Goal: Information Seeking & Learning: Check status

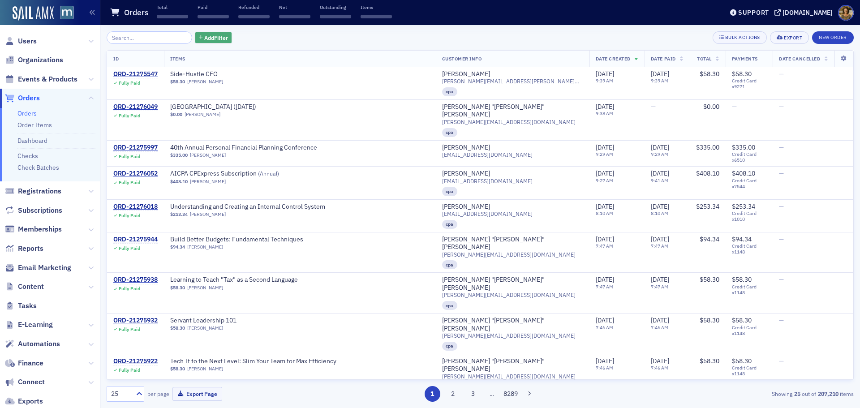
click at [204, 36] on span "Add Filter" at bounding box center [216, 38] width 24 height 8
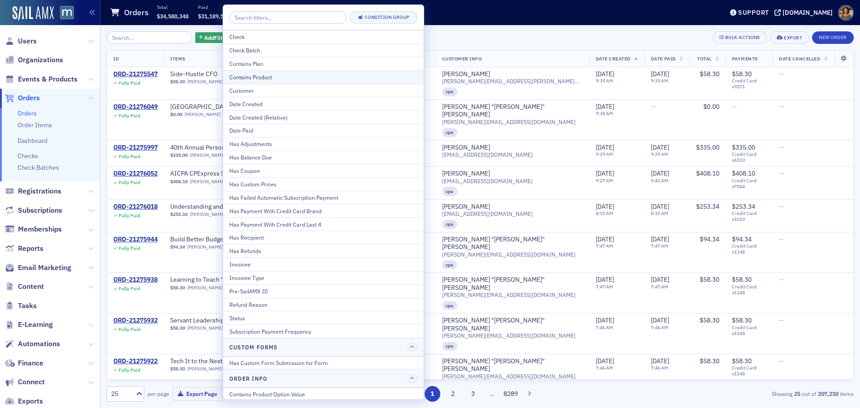
click at [260, 79] on div "Contains Product" at bounding box center [323, 77] width 188 height 8
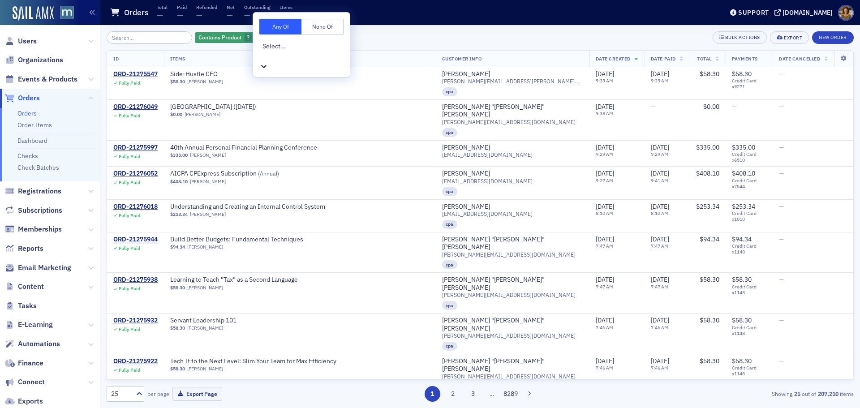
click at [281, 51] on div at bounding box center [302, 55] width 80 height 9
click at [266, 65] on icon at bounding box center [263, 66] width 5 height 3
click at [268, 62] on icon at bounding box center [263, 66] width 9 height 9
type input "mem"
click at [121, 408] on span "MACPA Membership [Subscription Product]" at bounding box center [60, 412] width 121 height 9
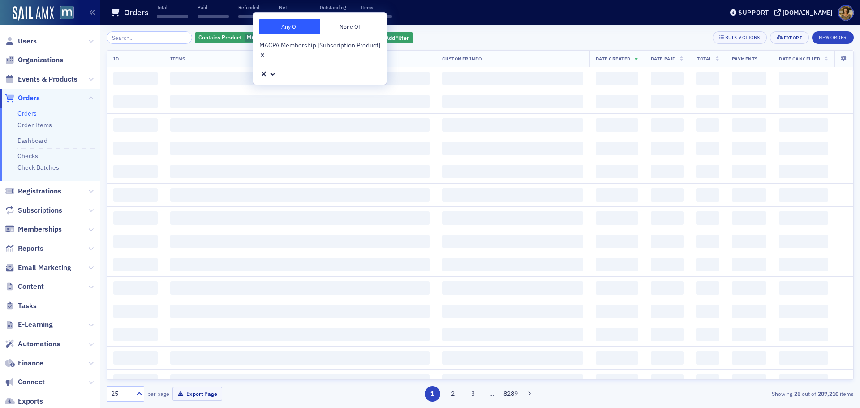
click at [435, 39] on div "Contains Product MACPA Membership [Subscription Product] Add Filter Bulk Action…" at bounding box center [480, 37] width 747 height 13
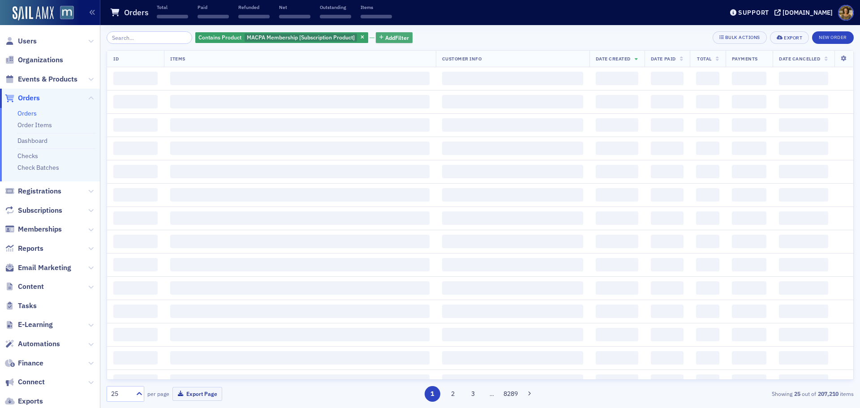
click at [385, 38] on span "Add Filter" at bounding box center [397, 38] width 24 height 8
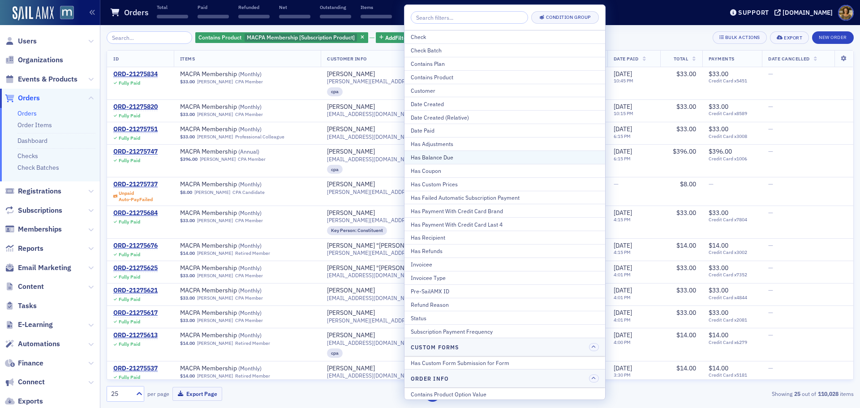
click at [425, 155] on div "Has Balance Due" at bounding box center [505, 157] width 188 height 8
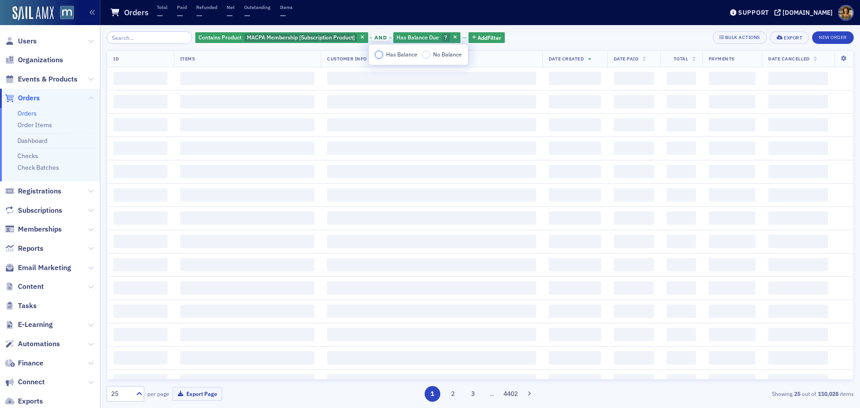
click at [377, 56] on input "Has Balance" at bounding box center [379, 55] width 8 height 8
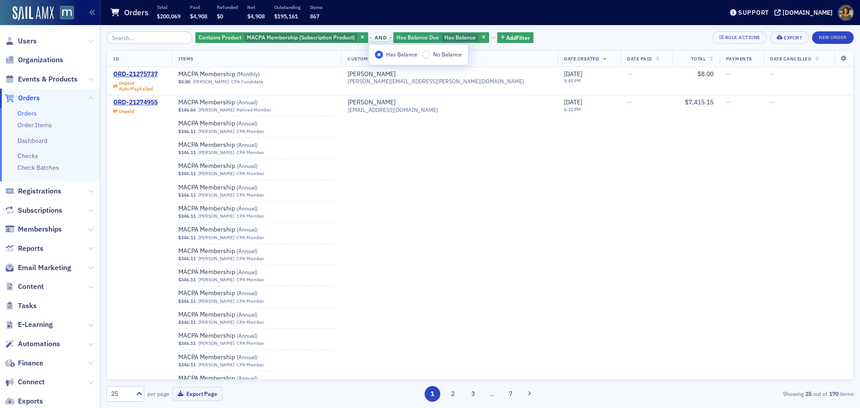
click at [691, 60] on span "Total" at bounding box center [698, 59] width 15 height 6
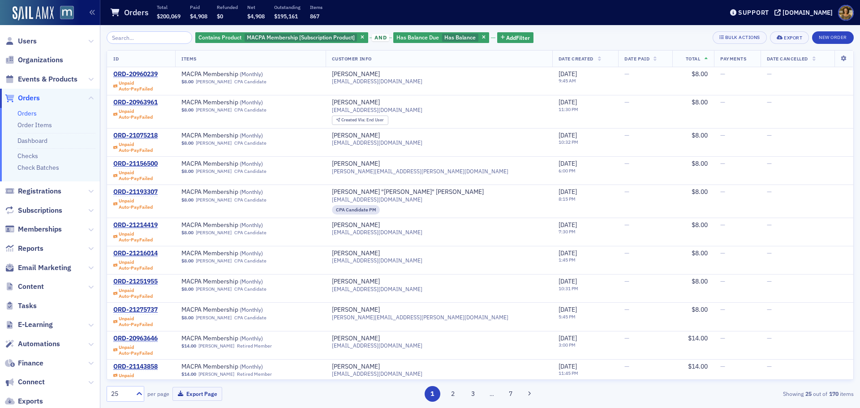
click at [686, 60] on span "Total" at bounding box center [693, 59] width 15 height 6
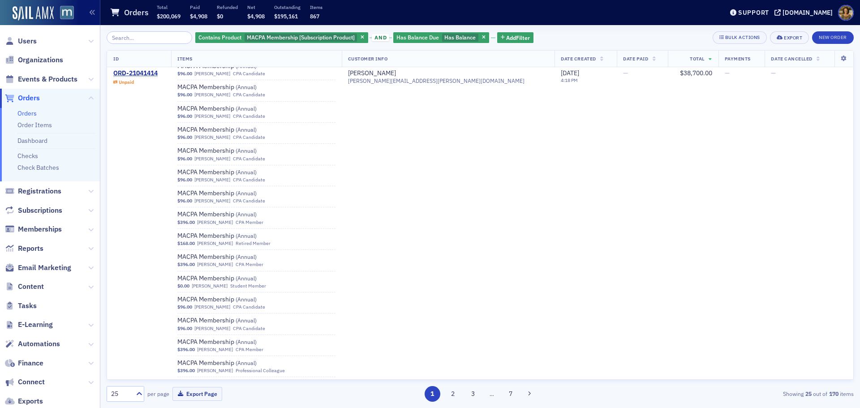
scroll to position [6222, 0]
drag, startPoint x: 473, startPoint y: 37, endPoint x: 417, endPoint y: 42, distance: 56.2
click at [482, 37] on icon "button" at bounding box center [484, 37] width 4 height 5
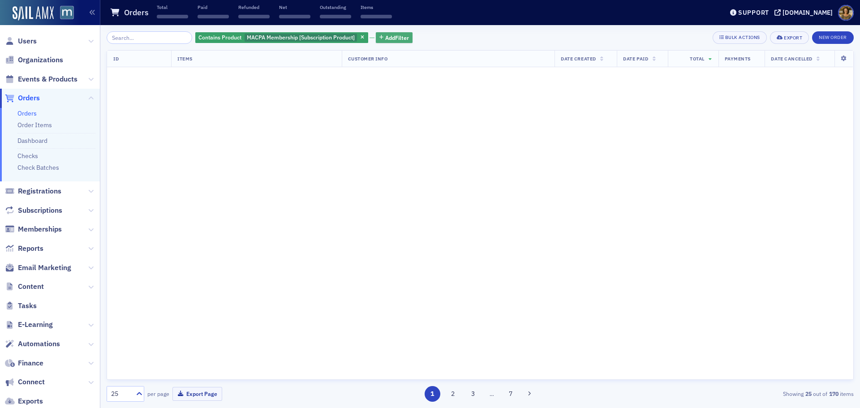
click at [387, 37] on span "Add Filter" at bounding box center [397, 38] width 24 height 8
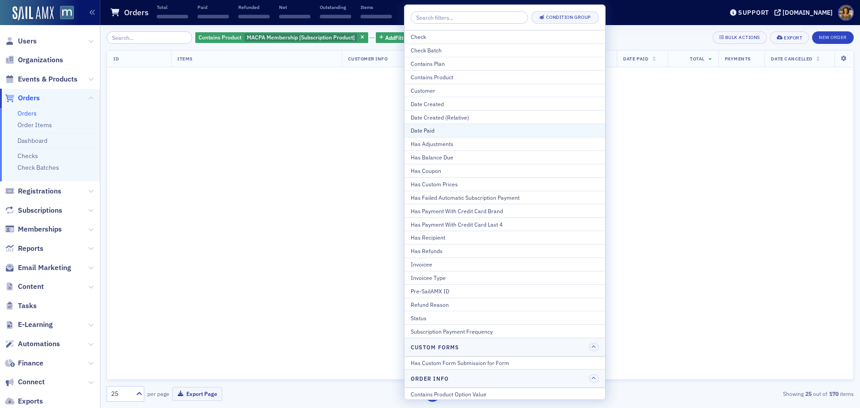
click at [426, 132] on div "Date Paid" at bounding box center [505, 130] width 188 height 8
select select "7"
select select "2025"
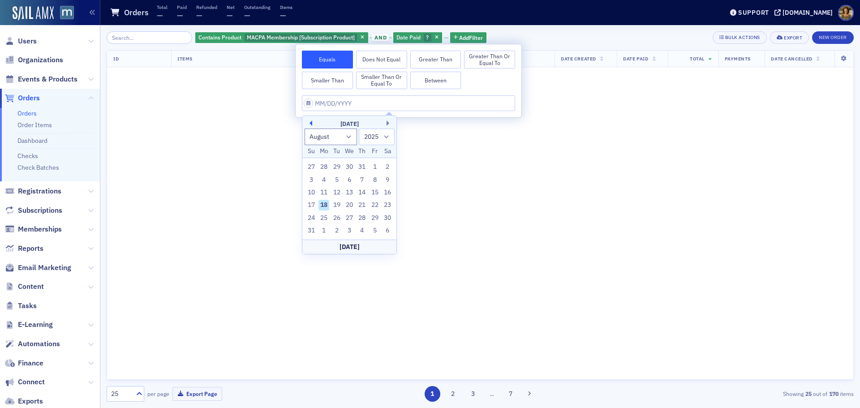
click at [309, 121] on button "Previous Month" at bounding box center [309, 122] width 5 height 5
click at [309, 122] on button "Previous Month" at bounding box center [309, 122] width 5 height 5
select select "5"
click at [312, 205] on div "22" at bounding box center [311, 205] width 11 height 11
type input "[DATE]"
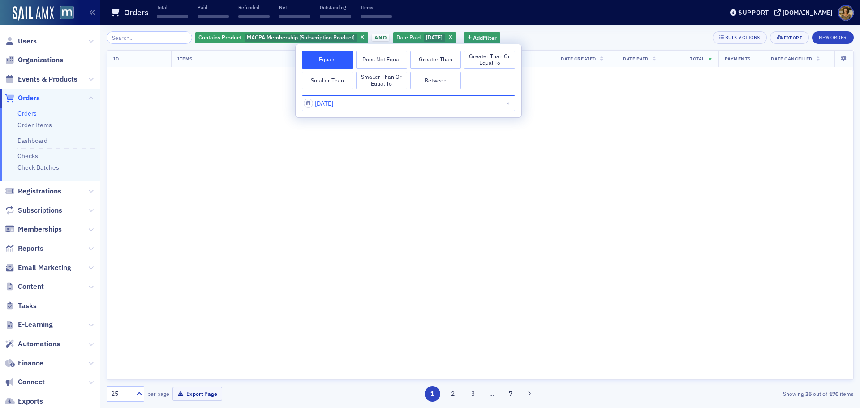
click at [356, 100] on input "[DATE]" at bounding box center [408, 103] width 213 height 16
select select "5"
select select "2025"
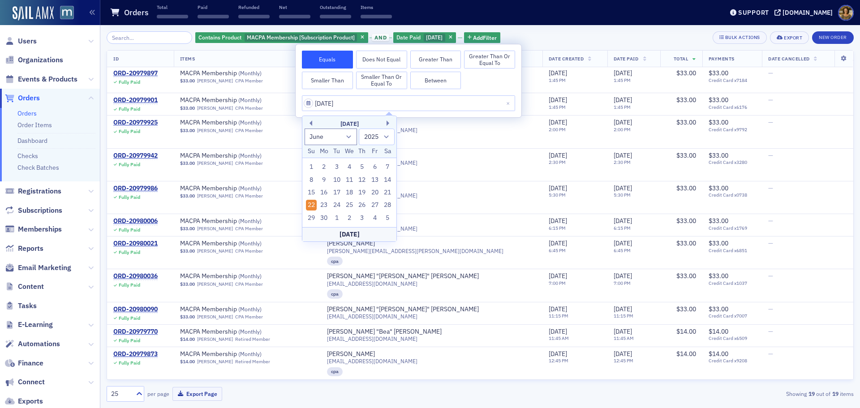
click at [435, 84] on button "Between" at bounding box center [435, 81] width 51 height 18
select select "5"
select select "2025"
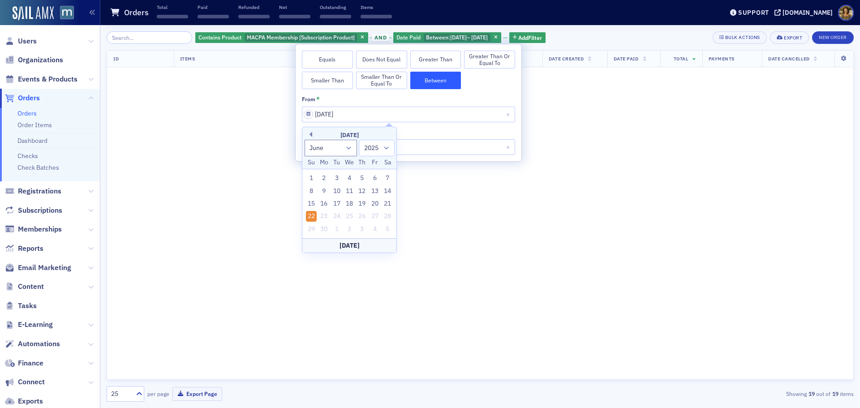
scroll to position [1106, 0]
click at [365, 117] on input "[DATE]" at bounding box center [408, 115] width 213 height 16
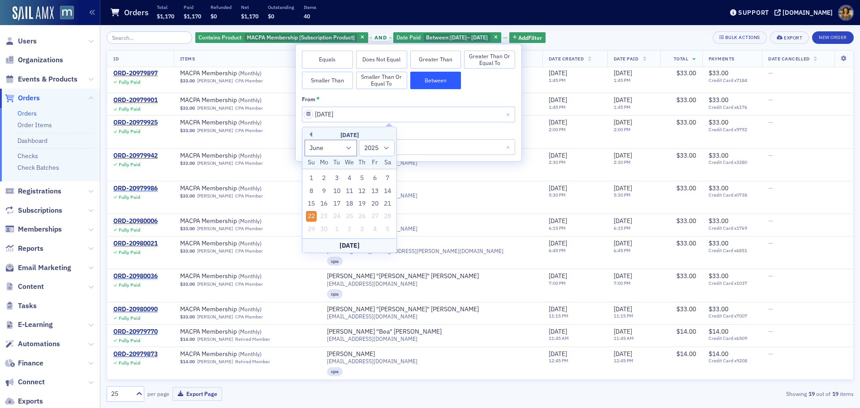
type input "06/22/202"
select select "2024"
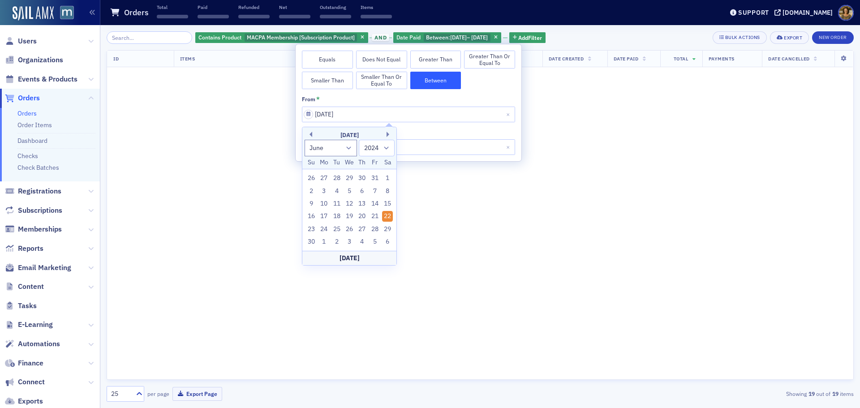
type input "[DATE]"
click at [412, 146] on input "[DATE]" at bounding box center [408, 147] width 213 height 16
select select "5"
select select "2025"
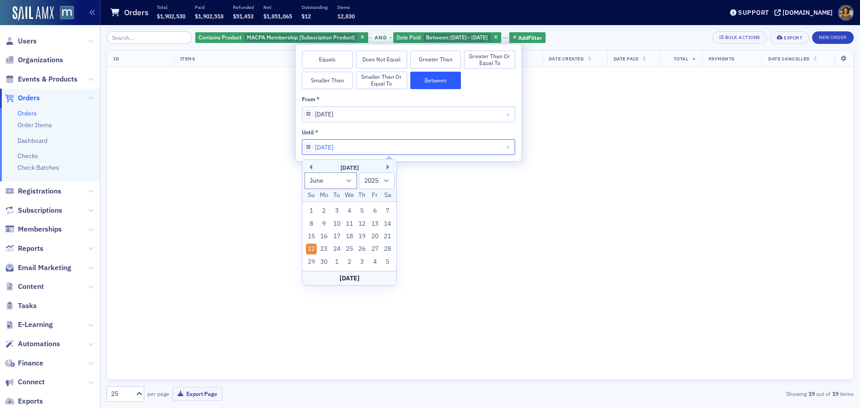
drag, startPoint x: 360, startPoint y: 147, endPoint x: 304, endPoint y: 148, distance: 55.5
click at [304, 148] on input "[DATE]" at bounding box center [408, 147] width 213 height 16
type input "07"
select select "6"
type input "[DATE]"
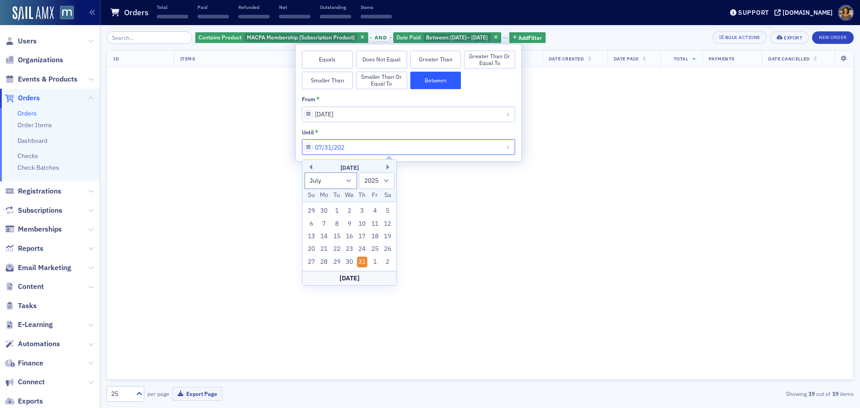
select select "2024"
type input "[DATE]"
click at [352, 261] on div "31" at bounding box center [349, 262] width 11 height 11
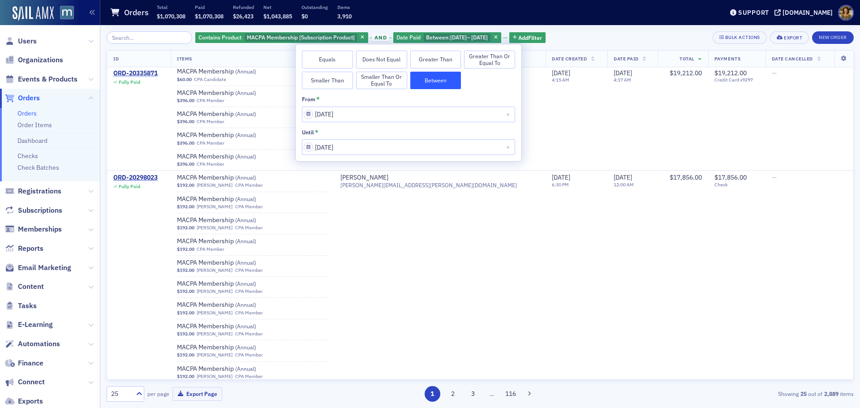
scroll to position [6222, 0]
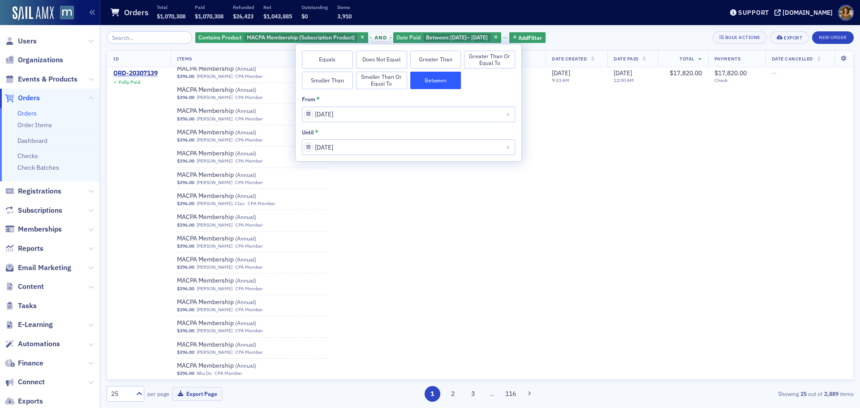
click at [599, 38] on div "Contains Product MACPA Membership [Subscription Product] and Date Paid Between …" at bounding box center [480, 37] width 747 height 13
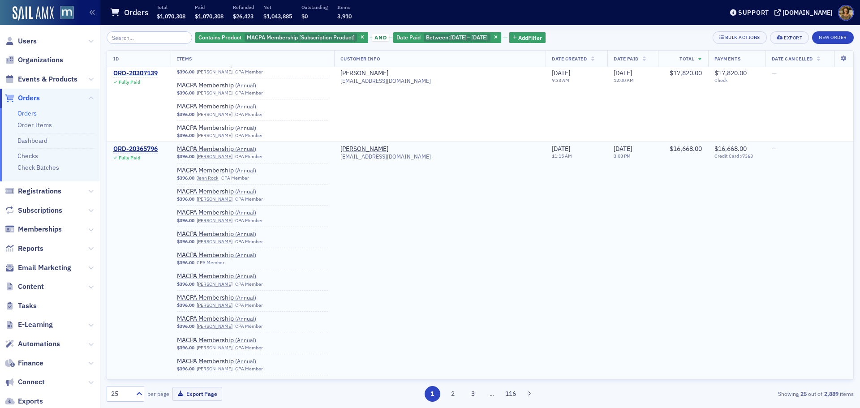
scroll to position [6735, 0]
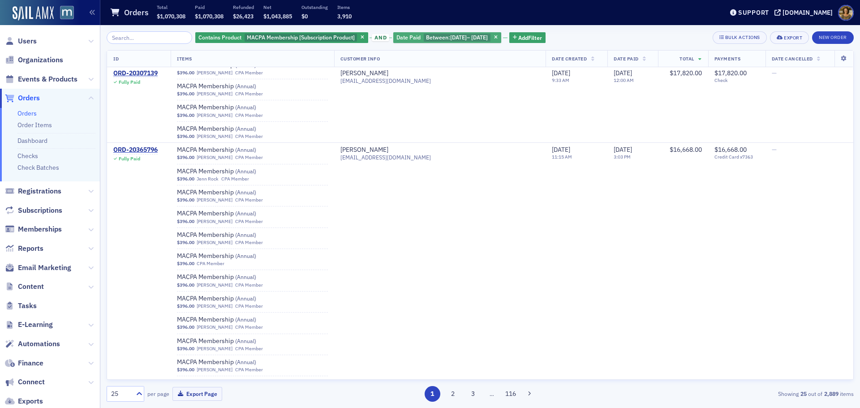
click at [438, 35] on span "Between :" at bounding box center [438, 37] width 24 height 7
select select "5"
select select "2024"
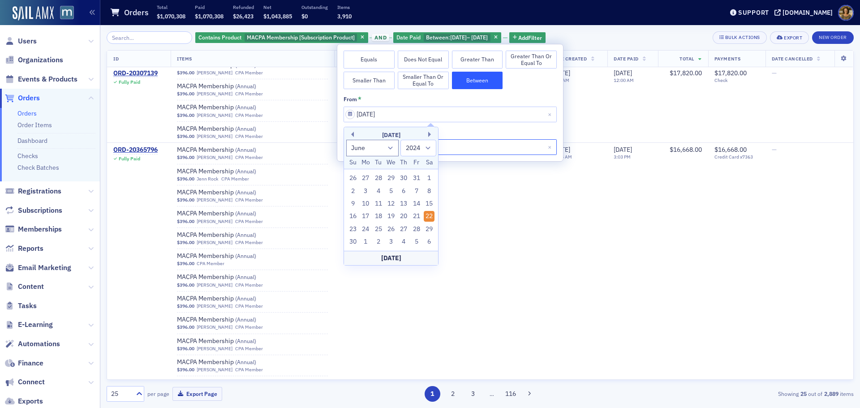
type input "[DATE]"
select select "6"
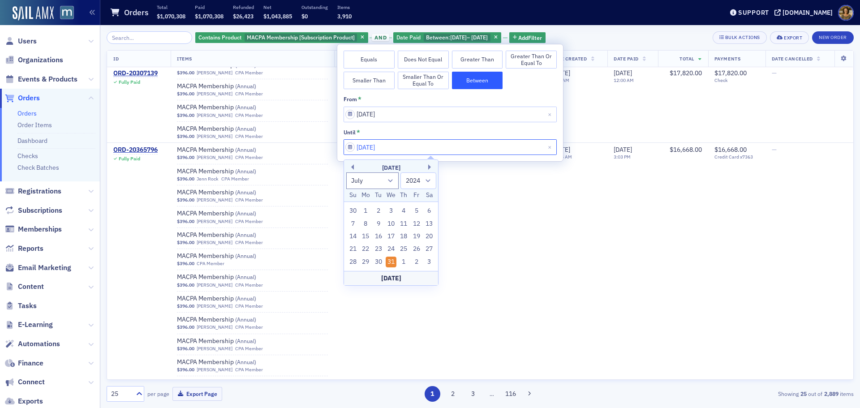
click at [466, 147] on input "[DATE]" at bounding box center [450, 147] width 213 height 16
type input "[DATE]"
select select "2025"
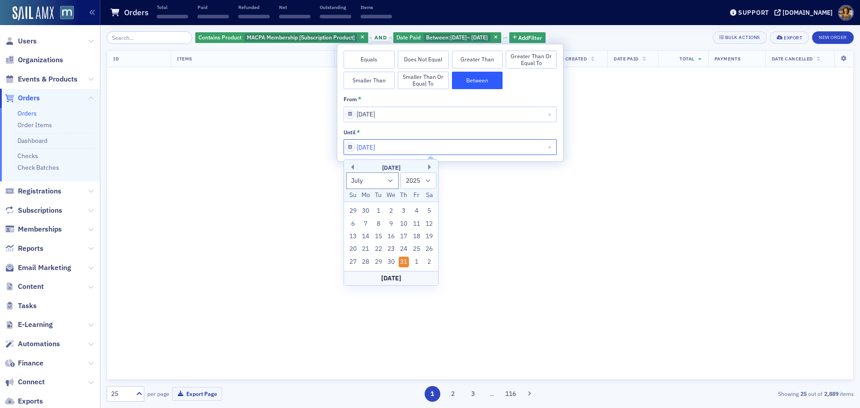
type input "[DATE]"
click at [423, 112] on input "[DATE]" at bounding box center [450, 115] width 213 height 16
select select "5"
select select "2024"
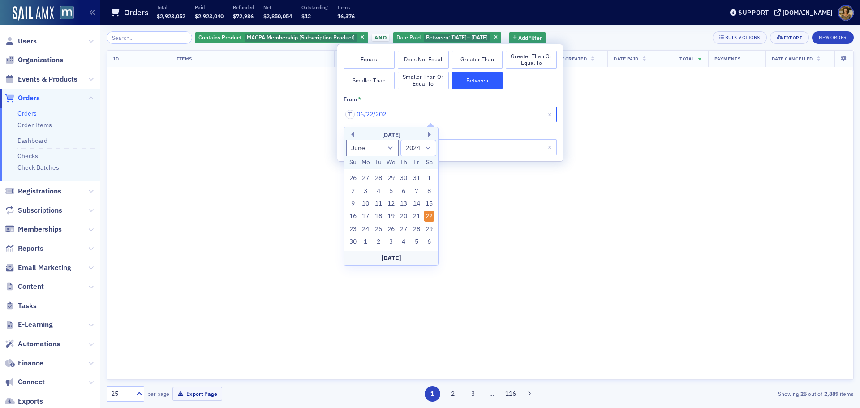
type input "[DATE]"
select select "2025"
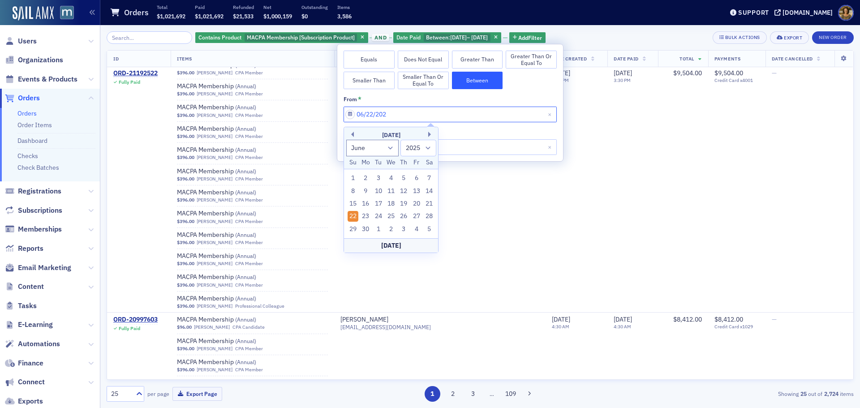
type input "[DATE]"
select select "2024"
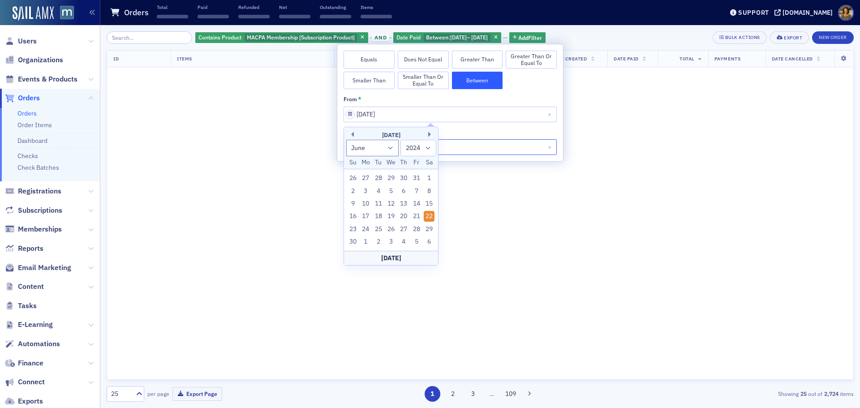
click at [451, 145] on input "[DATE]" at bounding box center [450, 147] width 213 height 16
select select "6"
select select "2025"
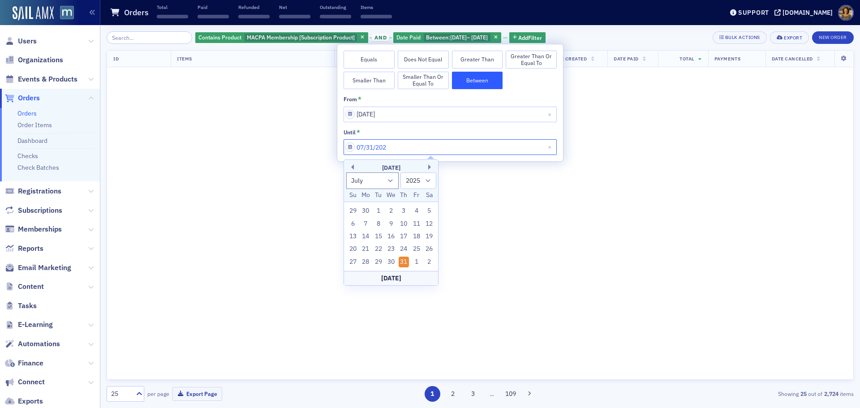
type input "[DATE]"
select select "2024"
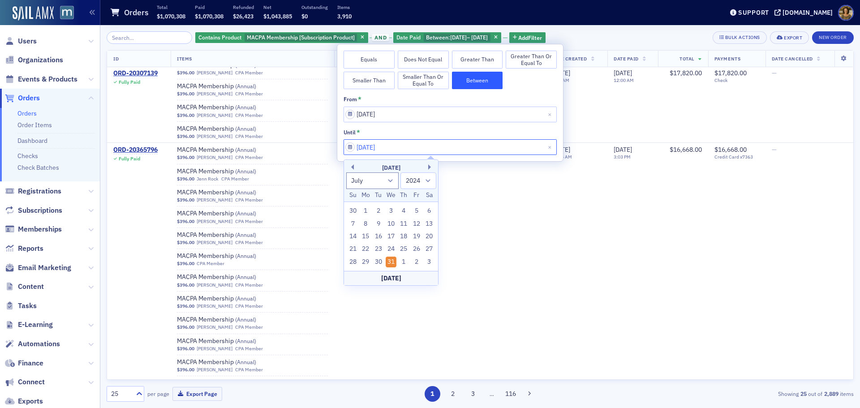
type input "[DATE]"
click at [580, 14] on div "Orders Total $1,070,308 Paid $1,070,308 Refunded $26,423 Net $1,043,885 Outstan…" at bounding box center [410, 13] width 600 height 24
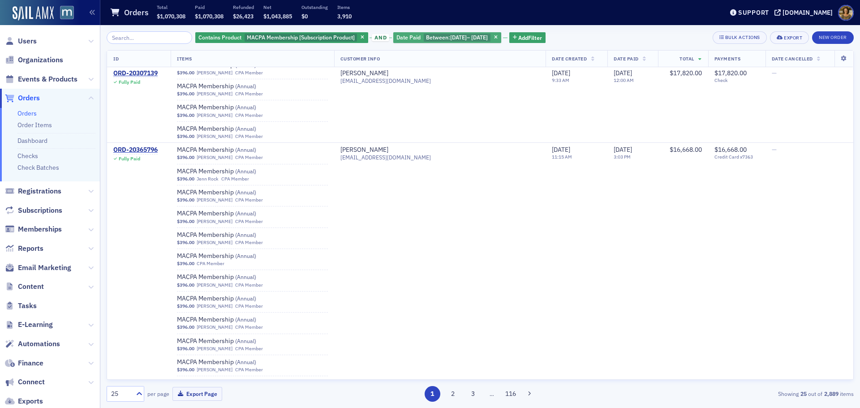
click at [437, 39] on span "Between :" at bounding box center [438, 37] width 24 height 7
select select "5"
select select "2024"
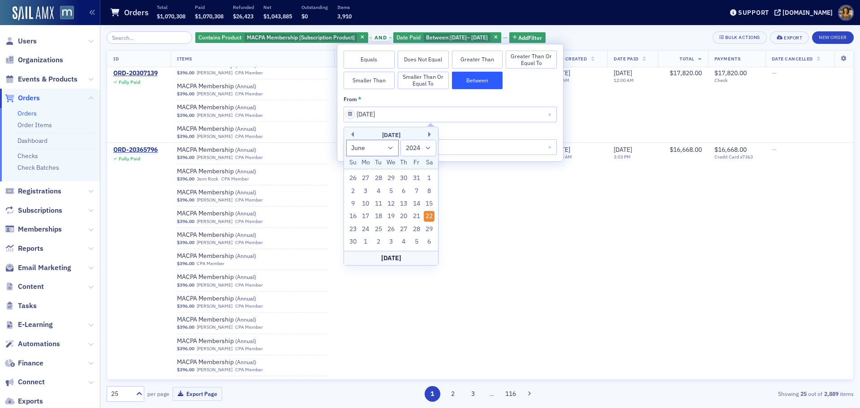
drag, startPoint x: 382, startPoint y: 112, endPoint x: 347, endPoint y: 116, distance: 35.5
click at [347, 116] on input "[DATE]" at bounding box center [450, 115] width 213 height 16
click at [428, 179] on div "1" at bounding box center [429, 178] width 11 height 11
type input "[DATE]"
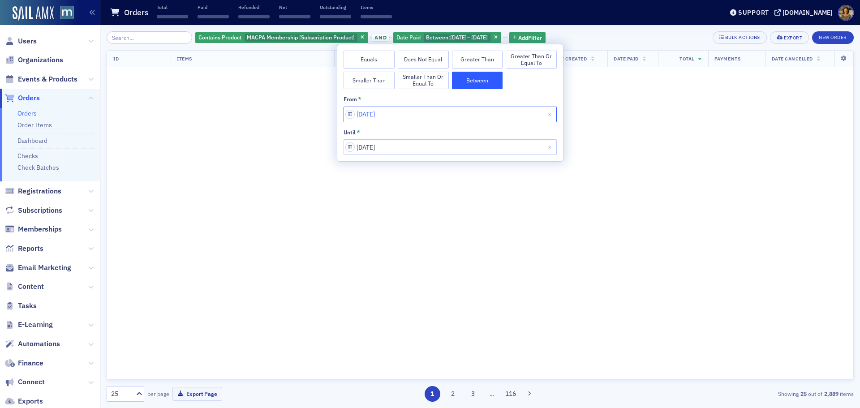
select select "5"
select select "2024"
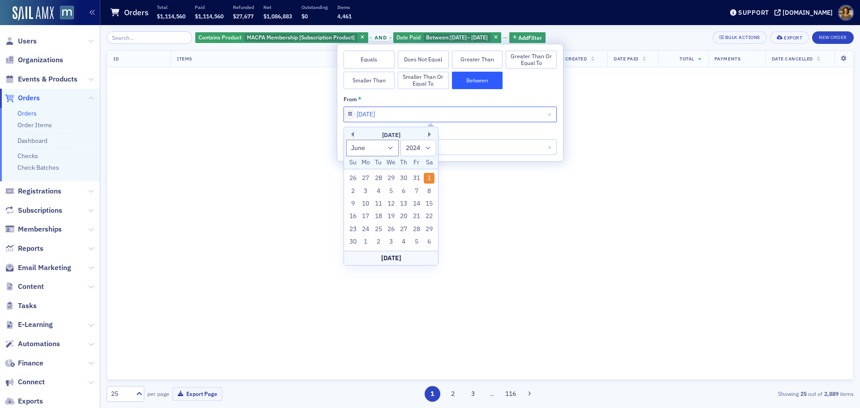
drag, startPoint x: 406, startPoint y: 117, endPoint x: 339, endPoint y: 111, distance: 67.0
click at [339, 111] on div "Equals Does Not Equal Greater Than [GEOGRAPHIC_DATA] or Equal To Smaller Than S…" at bounding box center [450, 102] width 226 height 117
click at [361, 142] on select "January February March April May June July August September October November De…" at bounding box center [372, 148] width 53 height 17
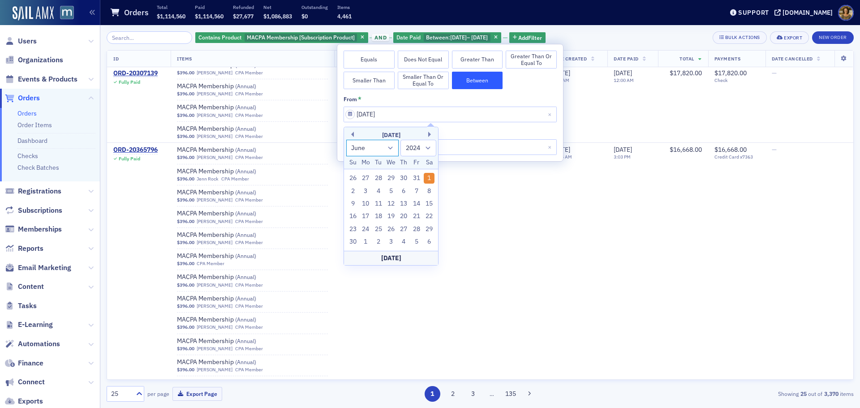
select select "6"
click at [346, 140] on select "January February March April May June July August September October November De…" at bounding box center [372, 148] width 53 height 17
click at [366, 179] on div "1" at bounding box center [365, 178] width 11 height 11
type input "[DATE]"
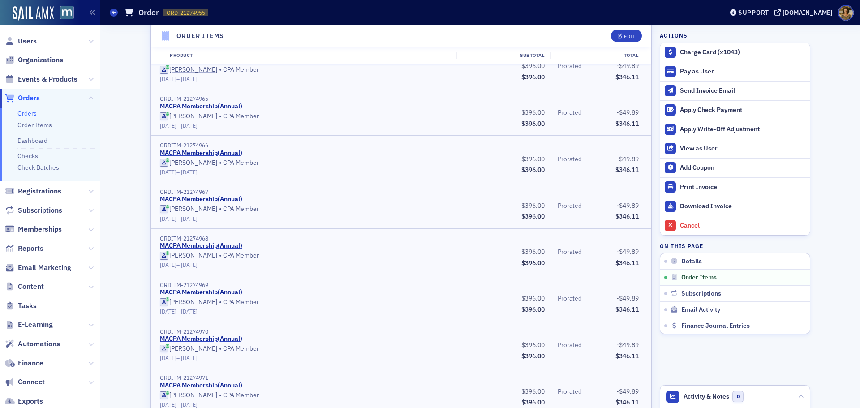
scroll to position [761, 0]
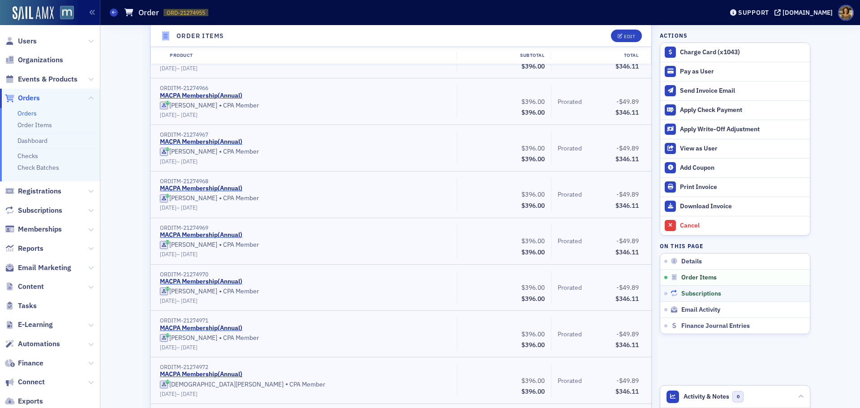
click at [685, 291] on span "Subscriptions" at bounding box center [701, 294] width 40 height 8
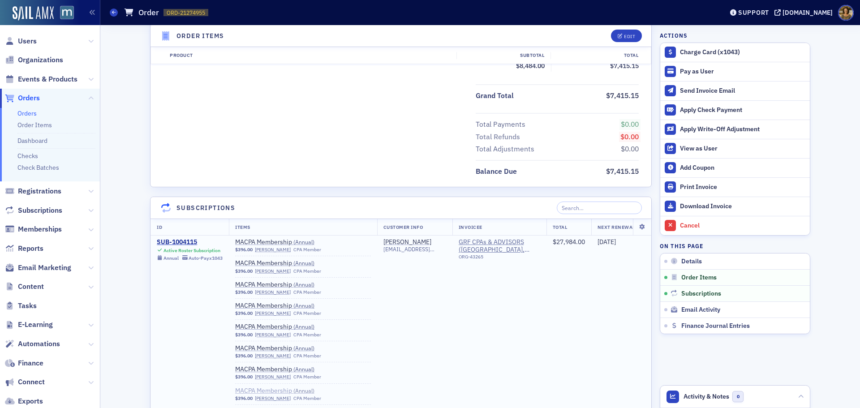
scroll to position [1392, 0]
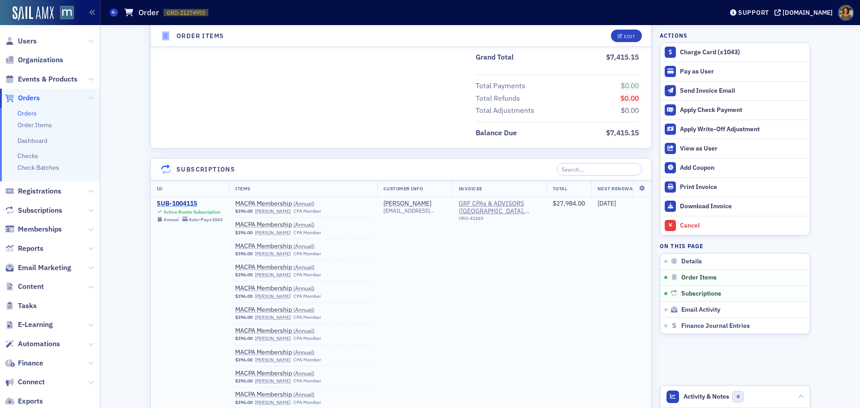
click at [176, 202] on div "SUB-1004115" at bounding box center [190, 204] width 66 height 8
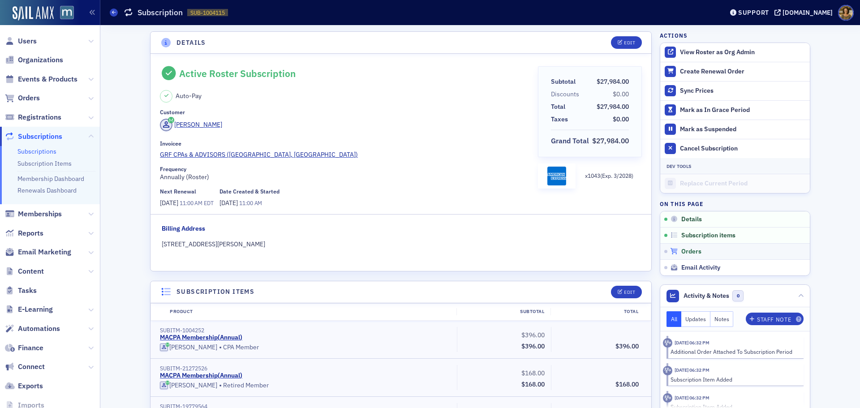
drag, startPoint x: 690, startPoint y: 249, endPoint x: 619, endPoint y: 249, distance: 70.3
click at [689, 249] on span "Orders" at bounding box center [691, 252] width 20 height 8
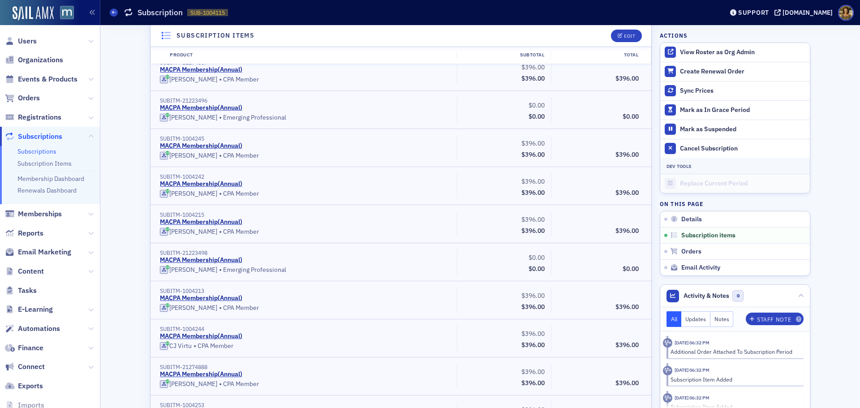
scroll to position [2935, 0]
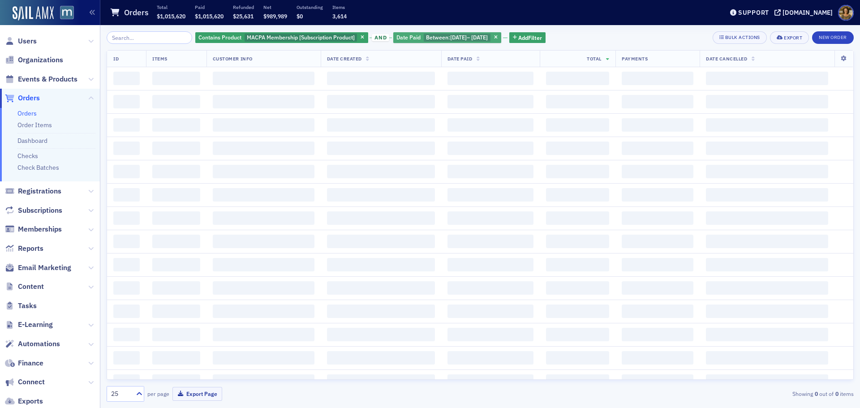
click at [441, 39] on span "Between :" at bounding box center [438, 37] width 24 height 7
select select "6"
select select "2024"
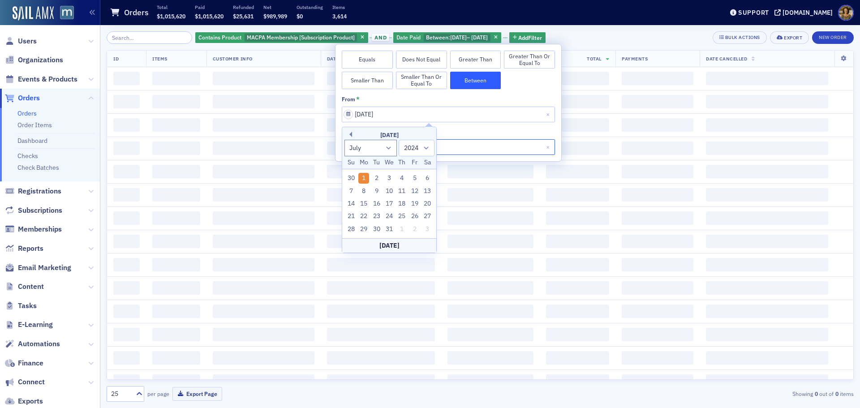
select select "6"
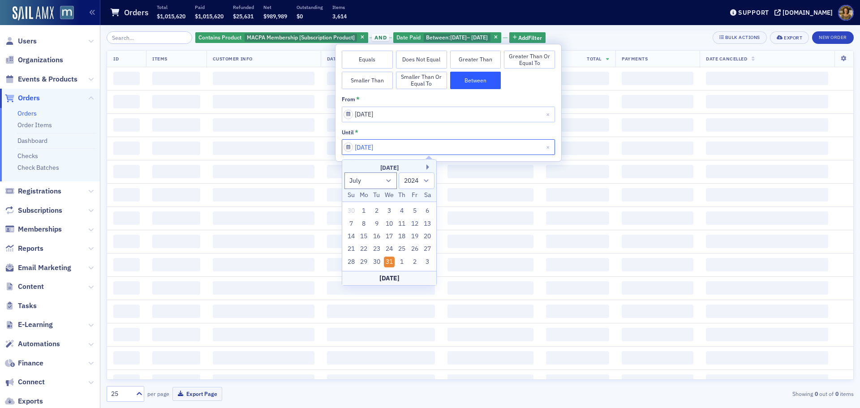
click at [457, 147] on input "[DATE]" at bounding box center [448, 147] width 213 height 16
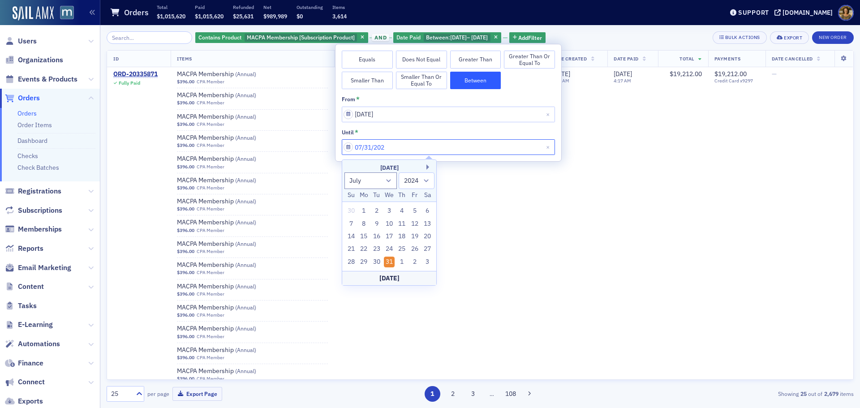
type input "[DATE]"
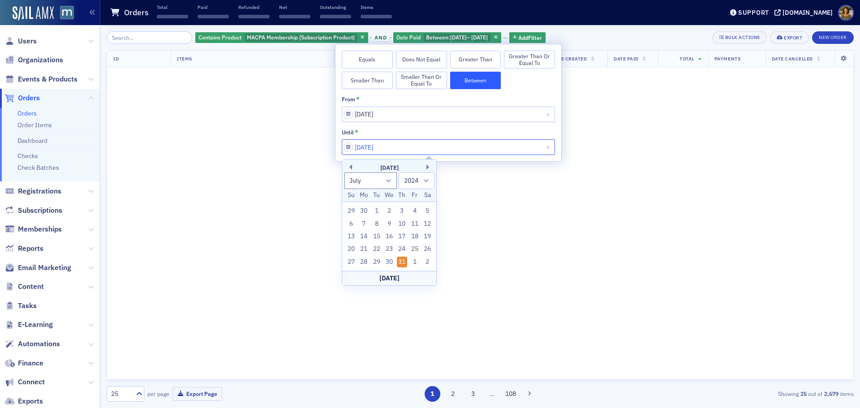
select select "2025"
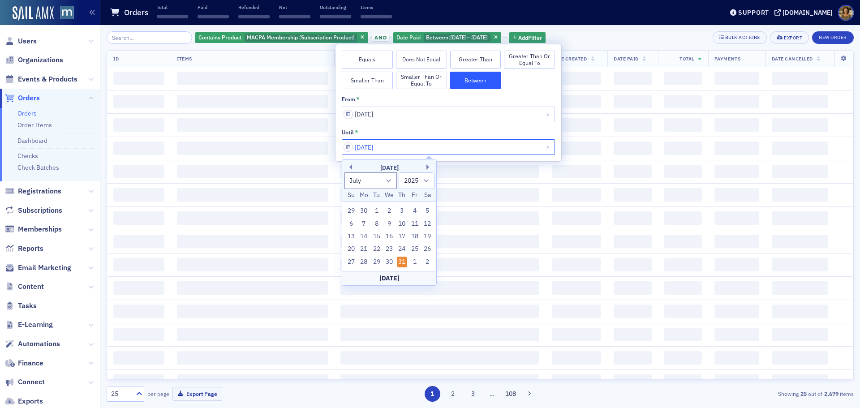
type input "[DATE]"
select select "6"
select select "2024"
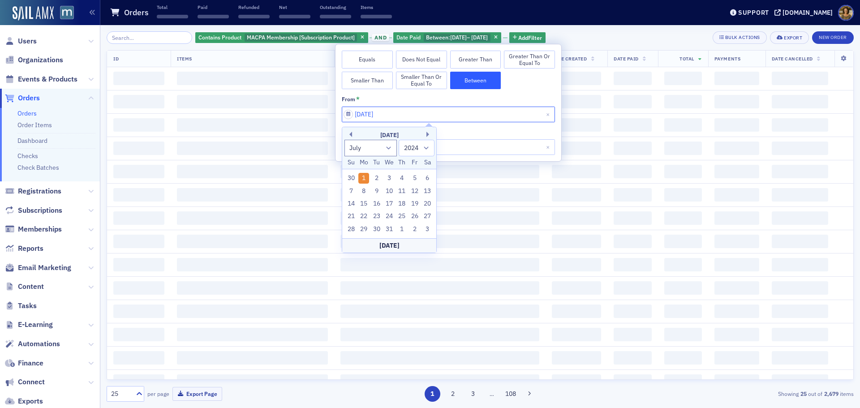
click at [404, 116] on input "[DATE]" at bounding box center [448, 115] width 213 height 16
type input "07/01/2025"
select select "2025"
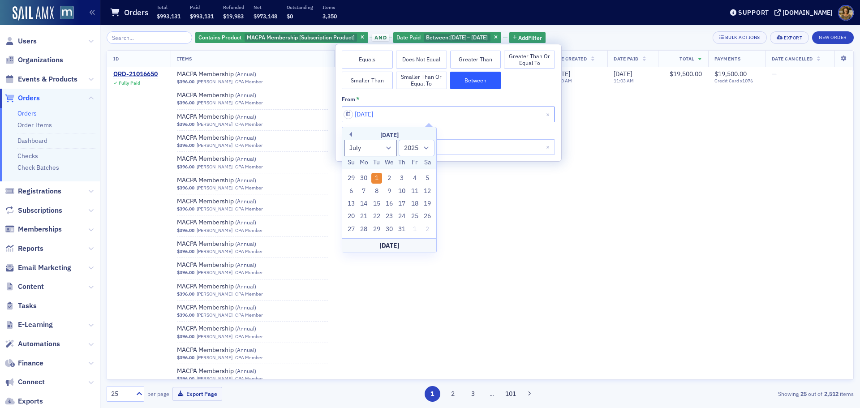
type input "07/01/2025"
click at [632, 17] on div "Orders Total $993,131 Paid $993,131 Refunded $19,983 Net $973,148 Outstanding $…" at bounding box center [410, 13] width 600 height 24
